Goal: Transaction & Acquisition: Purchase product/service

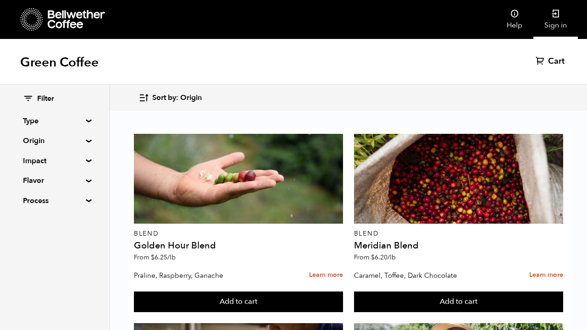
click at [548, 19] on link "Sign in" at bounding box center [555, 19] width 44 height 39
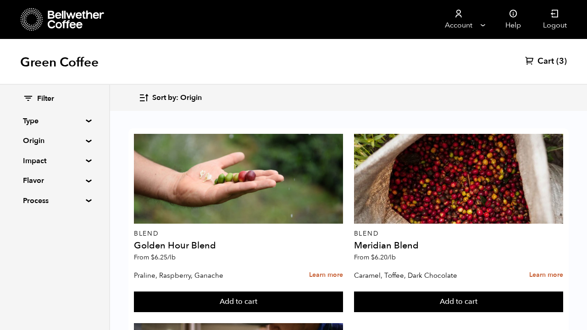
scroll to position [173, 0]
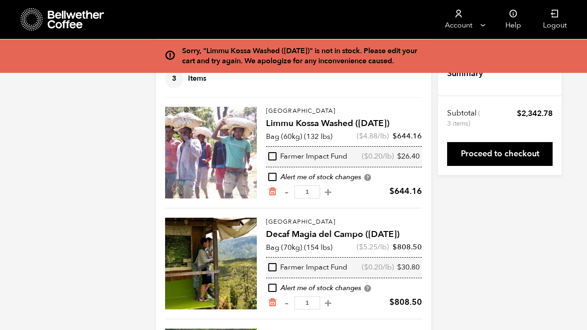
scroll to position [27, 0]
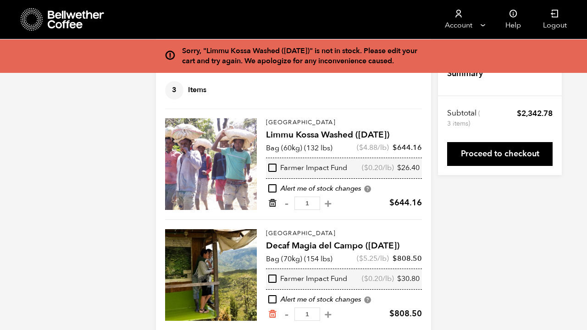
click at [272, 203] on icon "Remove from cart" at bounding box center [272, 203] width 9 height 9
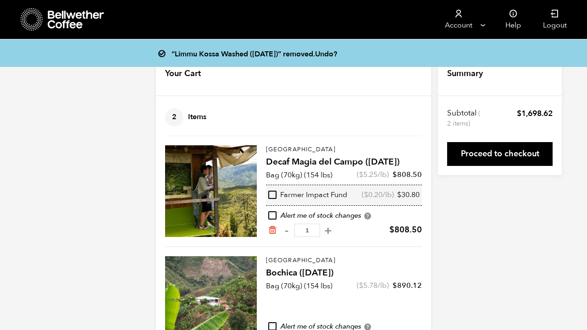
click at [186, 91] on div "Your Cart 2 Items Update cart" at bounding box center [293, 75] width 275 height 44
click at [75, 27] on icon at bounding box center [76, 20] width 57 height 18
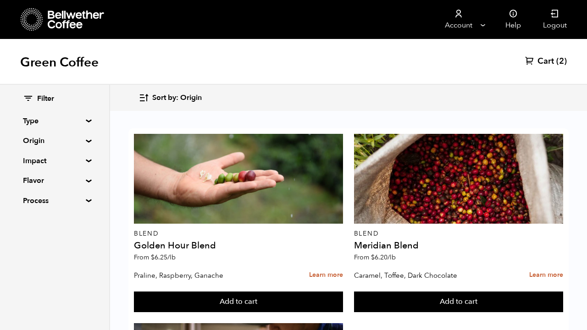
scroll to position [383, 0]
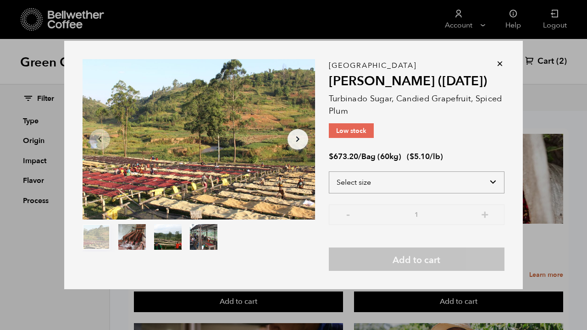
select select "bag-3"
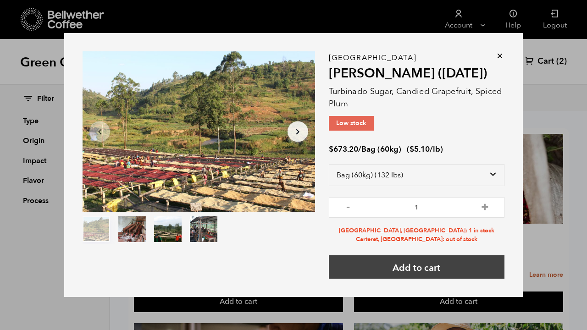
click at [425, 272] on button "Add to cart" at bounding box center [417, 266] width 176 height 23
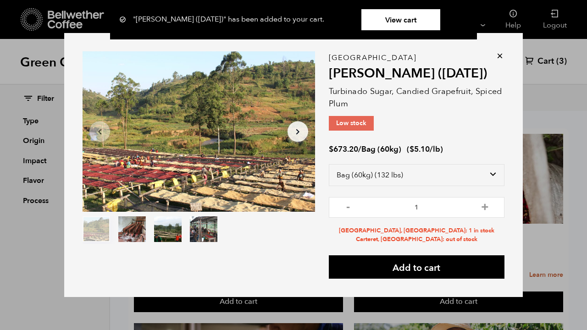
click at [393, 22] on link "View cart" at bounding box center [400, 19] width 79 height 21
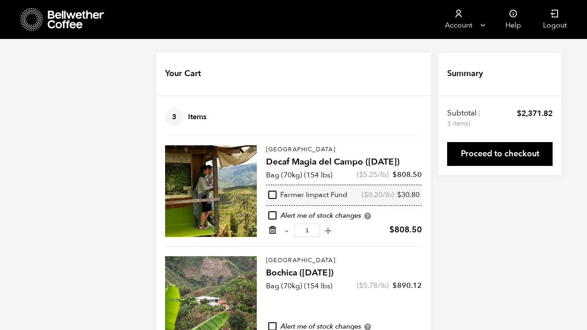
click at [270, 234] on icon "Remove from cart" at bounding box center [272, 230] width 9 height 9
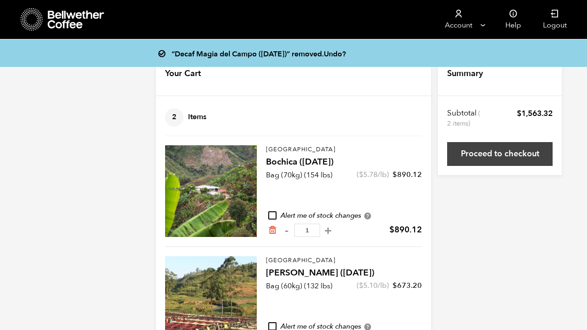
click at [489, 156] on link "Proceed to checkout" at bounding box center [500, 154] width 106 height 24
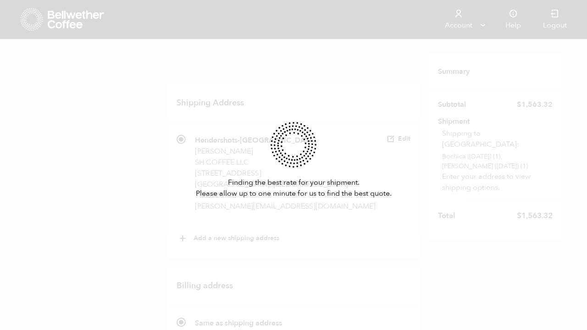
scroll to position [96, 0]
radio input "true"
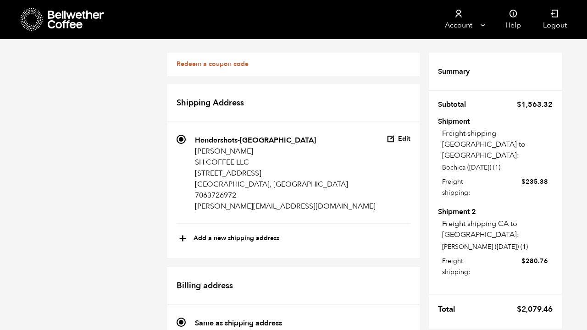
scroll to position [334, 0]
radio input "true"
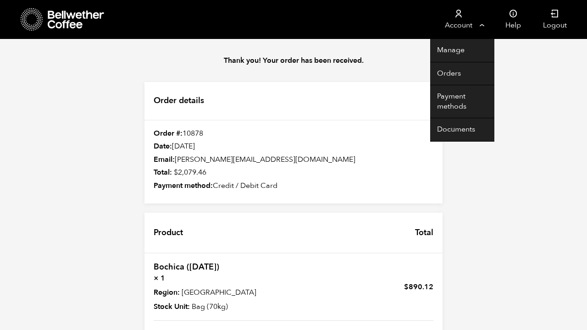
click at [464, 26] on link "Account" at bounding box center [458, 19] width 56 height 39
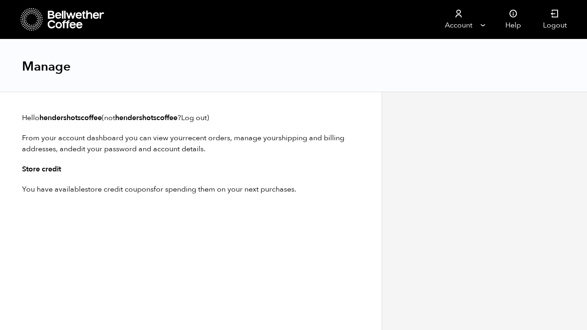
click at [464, 26] on link "Account" at bounding box center [458, 19] width 56 height 39
